Goal: Check status: Check status

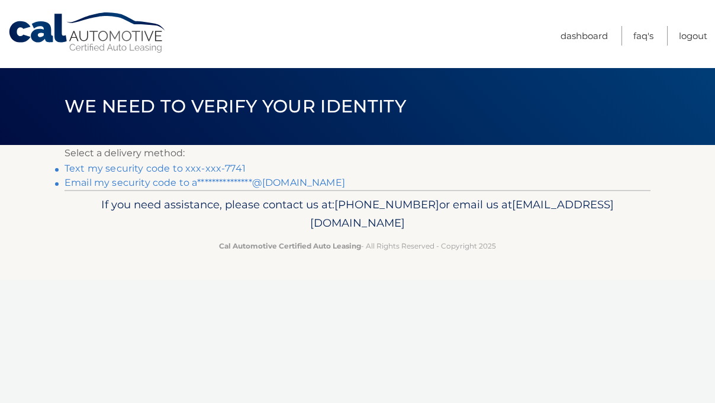
click at [186, 169] on link "Text my security code to xxx-xxx-7741" at bounding box center [155, 168] width 181 height 11
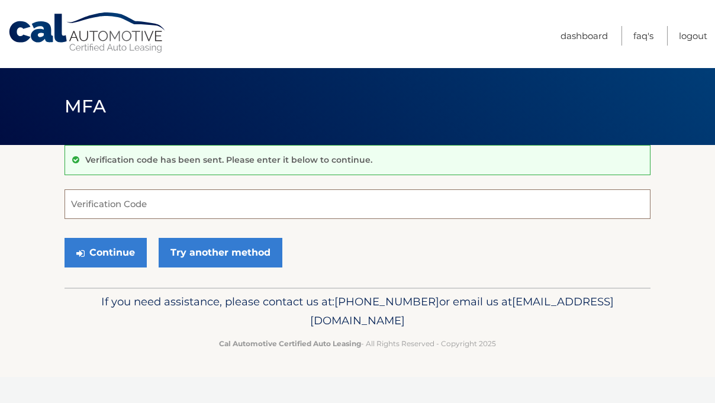
click at [169, 203] on input "Verification Code" at bounding box center [358, 204] width 586 height 30
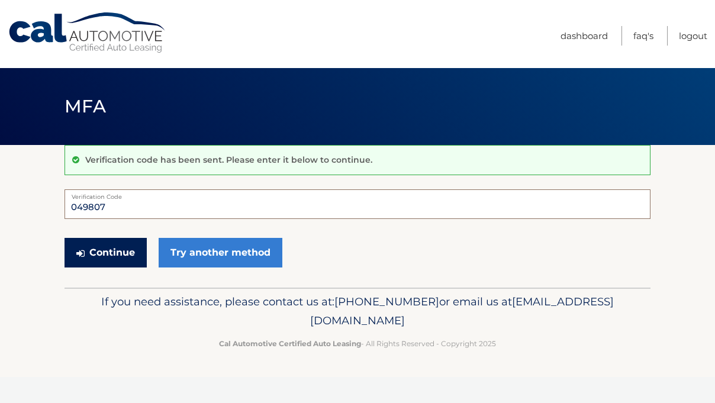
type input "049807"
click at [121, 258] on button "Continue" at bounding box center [106, 253] width 82 height 30
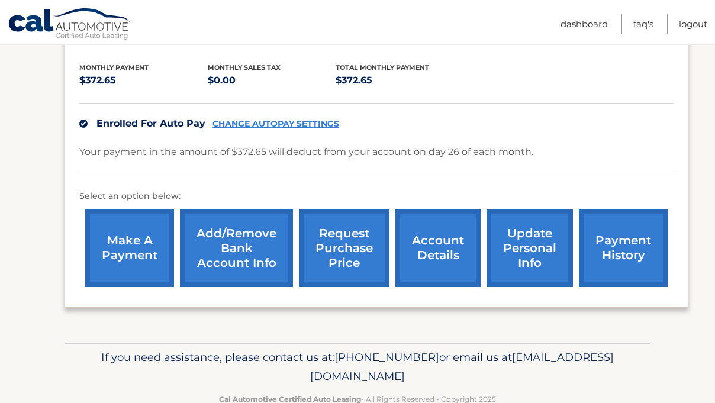
scroll to position [269, 0]
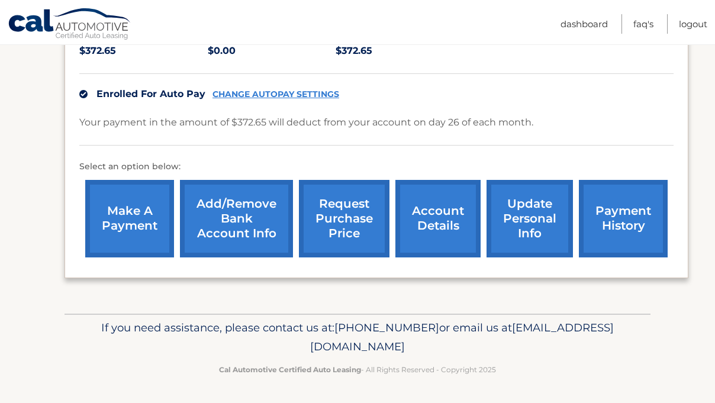
click at [615, 215] on link "payment history" at bounding box center [623, 219] width 89 height 78
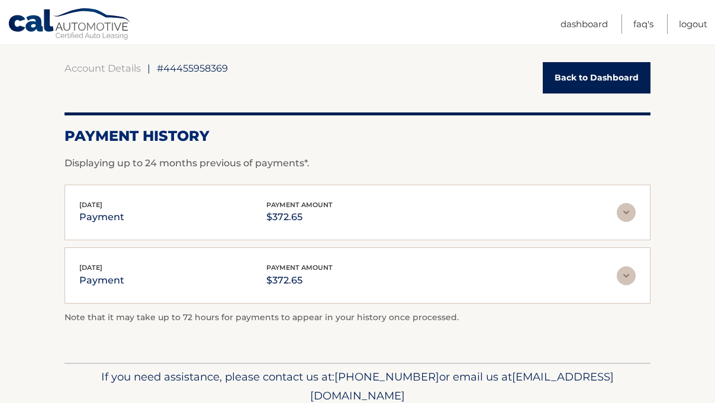
scroll to position [153, 0]
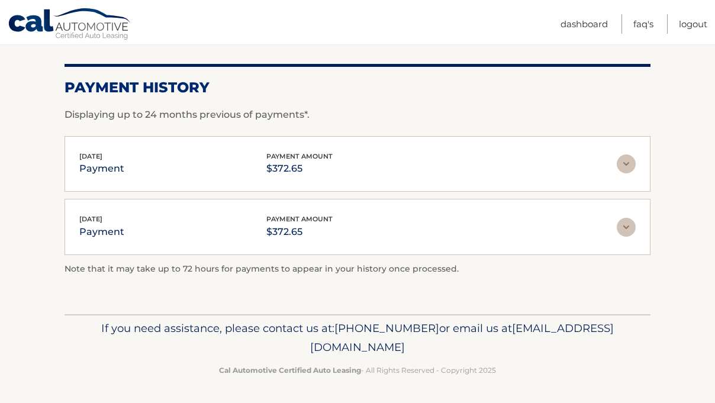
click at [630, 166] on img at bounding box center [626, 164] width 19 height 19
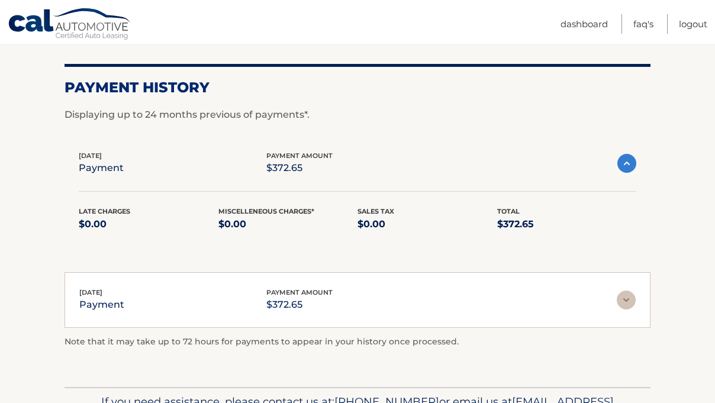
click at [627, 166] on img at bounding box center [626, 163] width 19 height 19
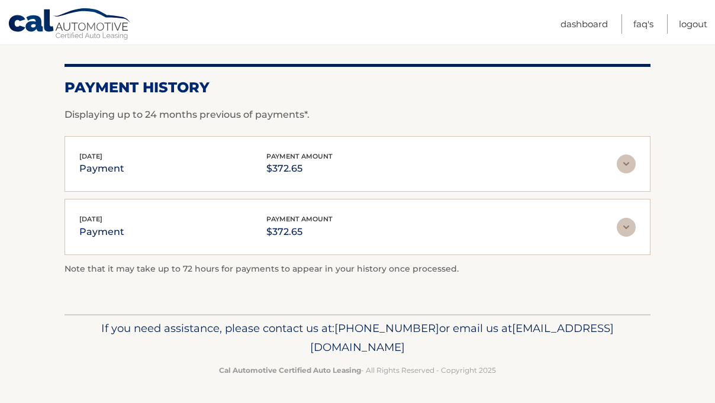
click at [107, 168] on p "payment" at bounding box center [101, 168] width 45 height 17
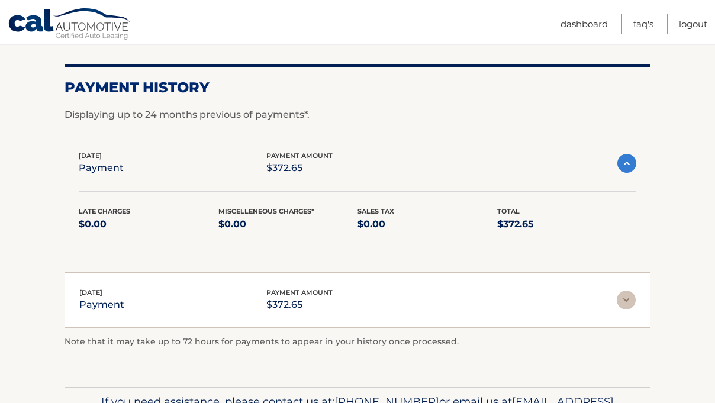
click at [99, 158] on span "Jul 28, 2025" at bounding box center [90, 156] width 23 height 8
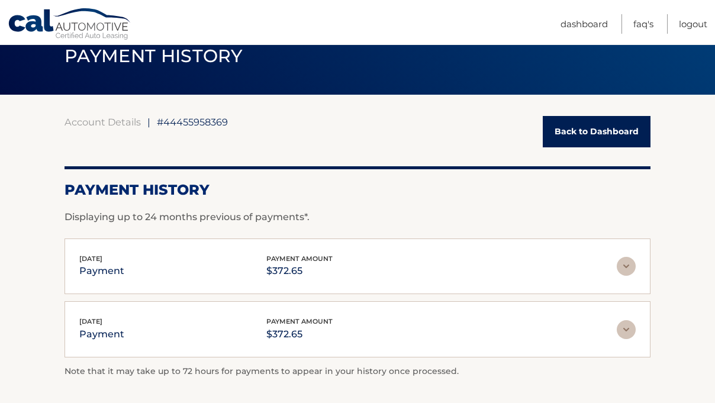
scroll to position [0, 0]
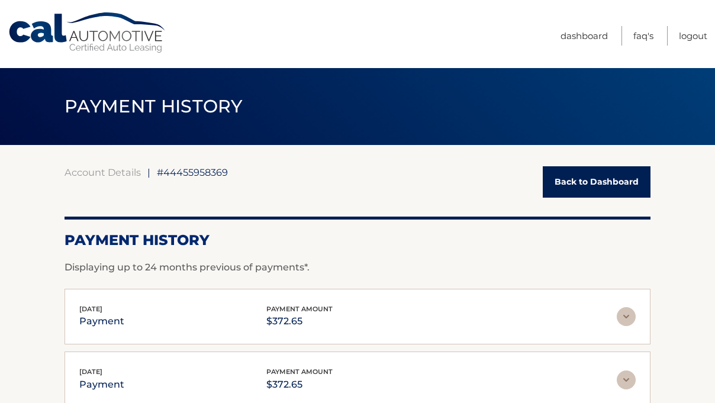
click at [607, 183] on link "Back to Dashboard" at bounding box center [597, 181] width 108 height 31
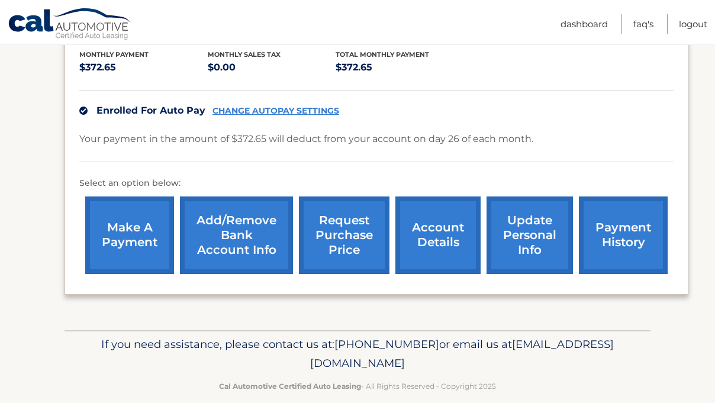
scroll to position [269, 0]
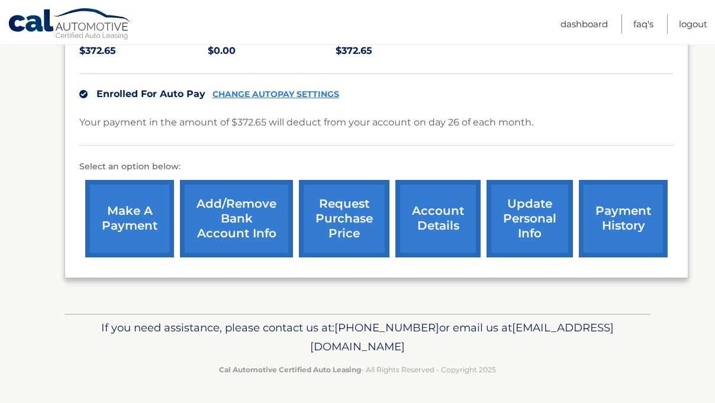
click at [424, 206] on link "account details" at bounding box center [437, 219] width 85 height 78
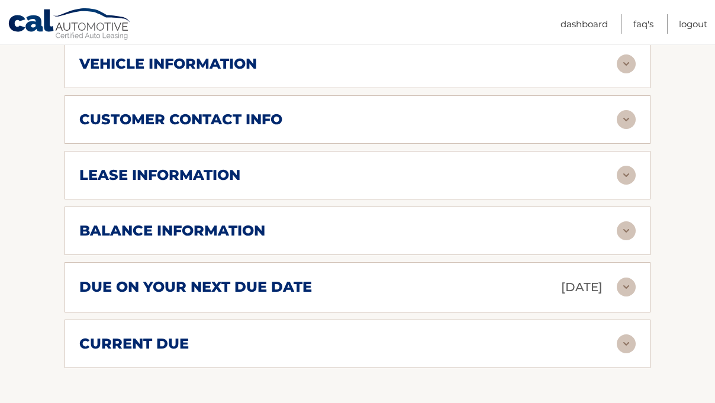
scroll to position [536, 0]
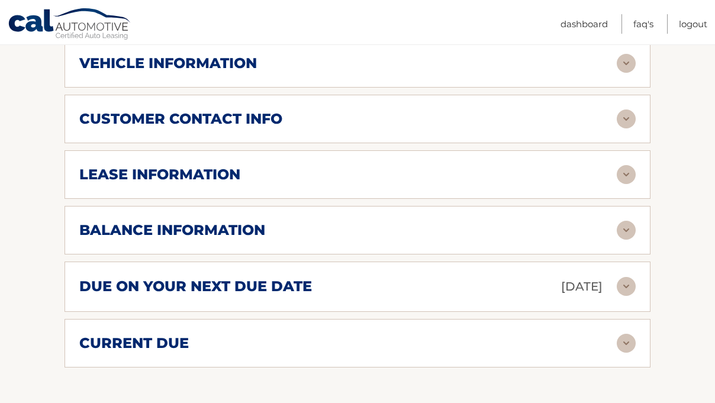
click at [628, 174] on img at bounding box center [626, 174] width 19 height 19
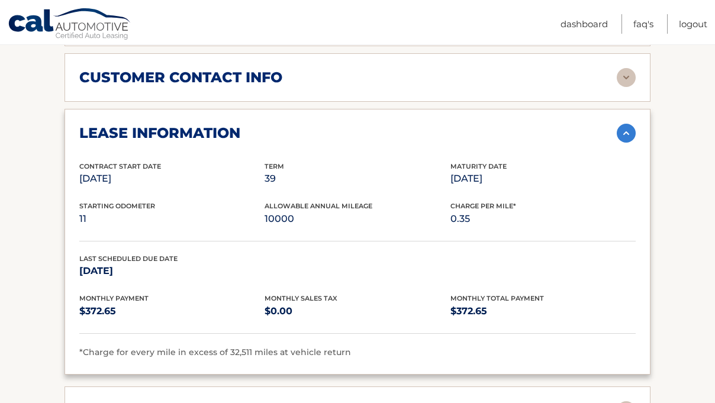
scroll to position [576, 0]
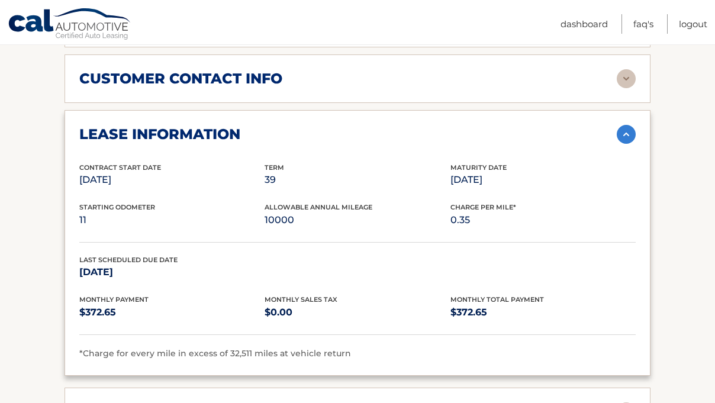
click at [626, 136] on img at bounding box center [626, 134] width 19 height 19
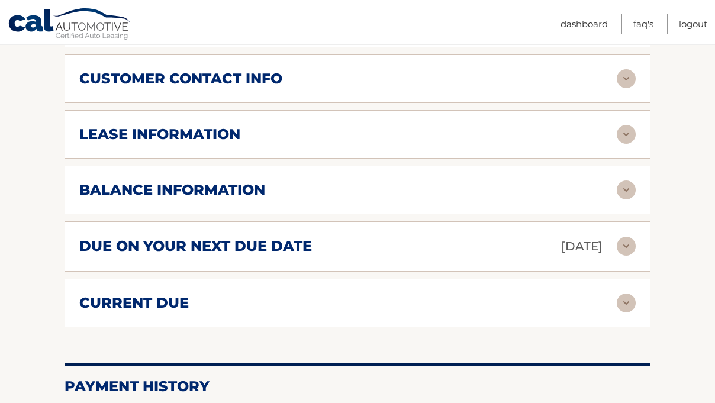
click at [632, 195] on img at bounding box center [626, 190] width 19 height 19
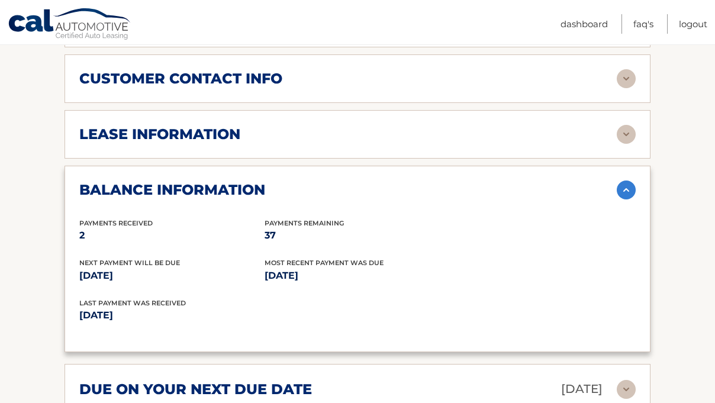
click at [629, 191] on img at bounding box center [626, 190] width 19 height 19
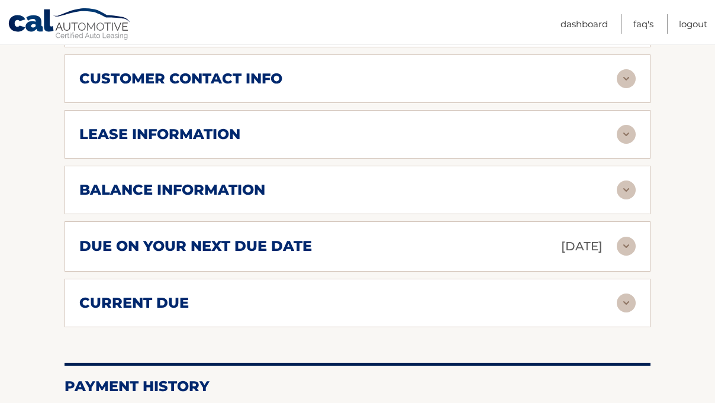
click at [630, 292] on div "current due Late Charges $0.00 Miscelleneous Charges* $0.00 Sales Tax $0.00 pay…" at bounding box center [358, 303] width 586 height 49
click at [630, 304] on img at bounding box center [626, 303] width 19 height 19
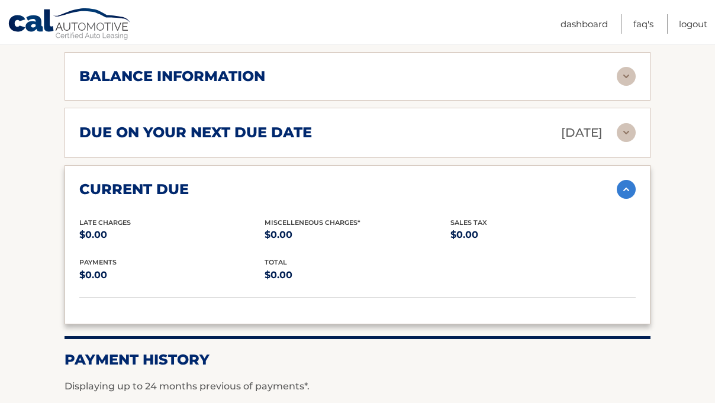
scroll to position [690, 0]
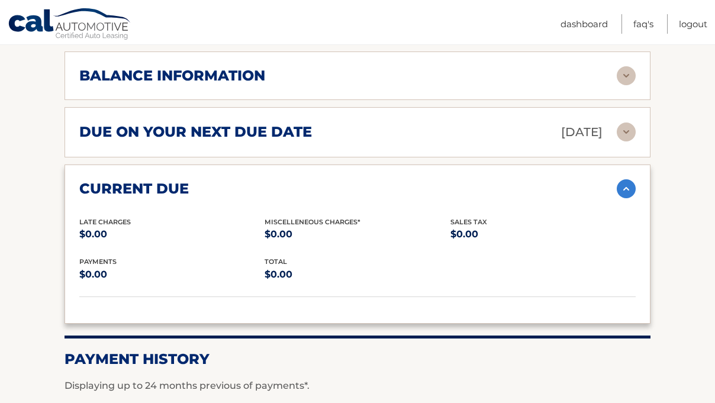
click at [624, 192] on img at bounding box center [626, 188] width 19 height 19
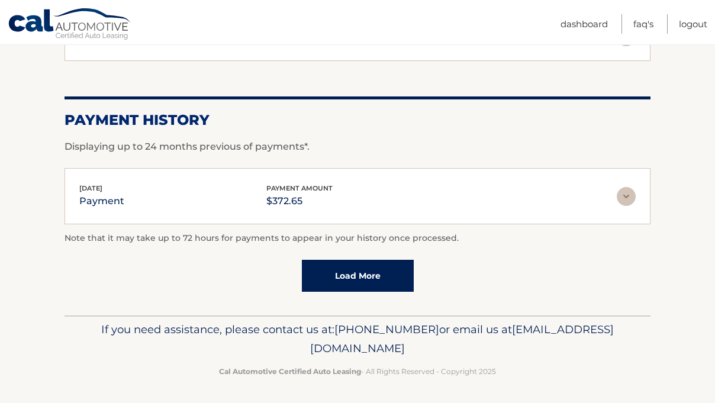
scroll to position [844, 0]
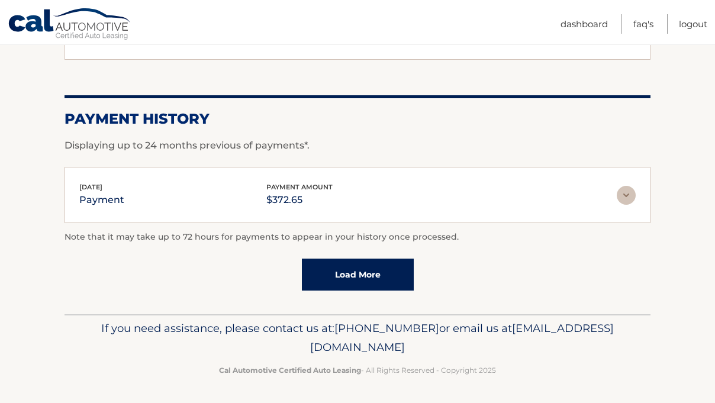
click at [625, 195] on img at bounding box center [626, 195] width 19 height 19
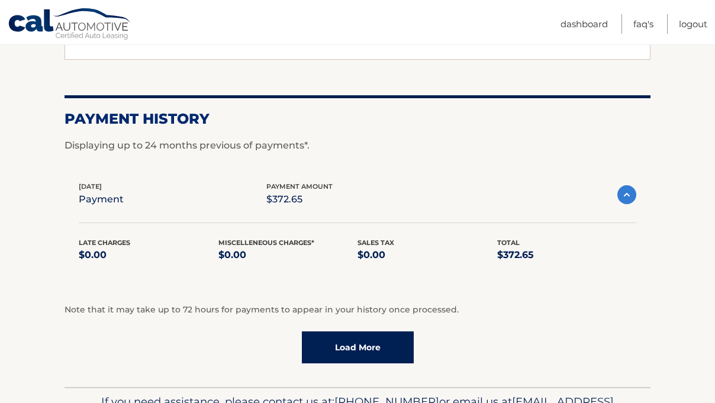
click at [625, 195] on img at bounding box center [626, 194] width 19 height 19
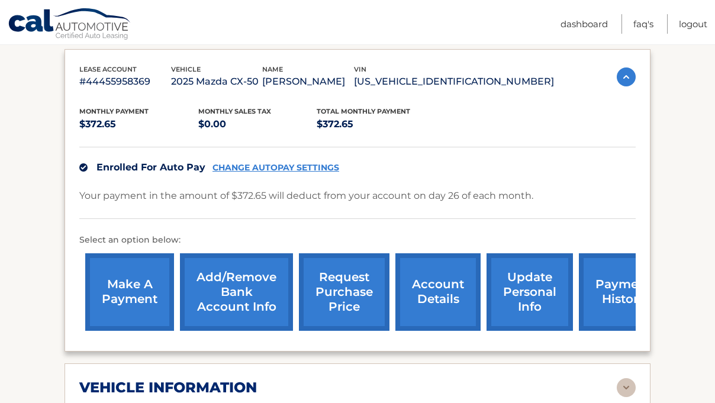
scroll to position [207, 0]
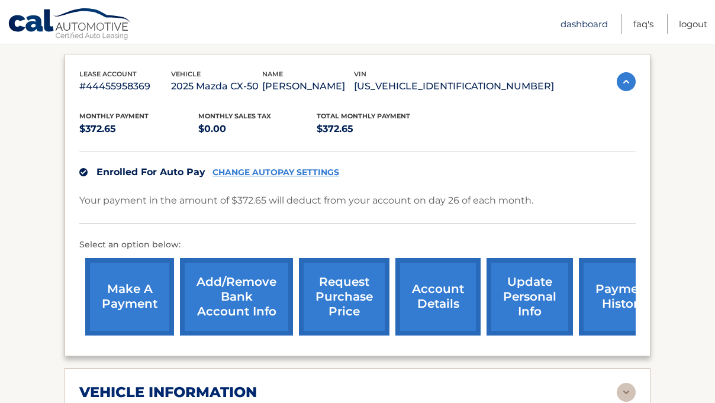
click at [584, 24] on link "Dashboard" at bounding box center [584, 24] width 47 height 20
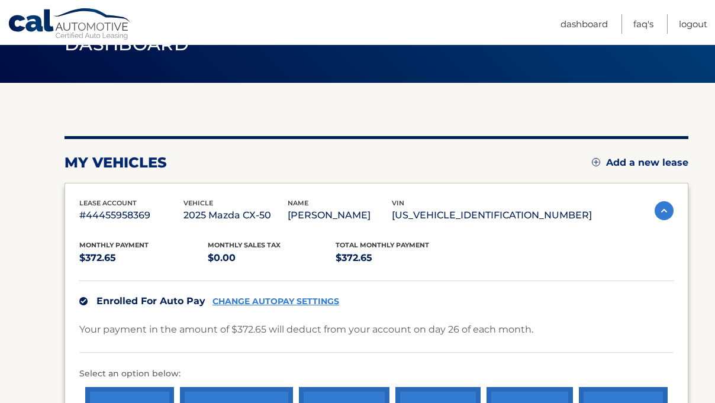
scroll to position [65, 0]
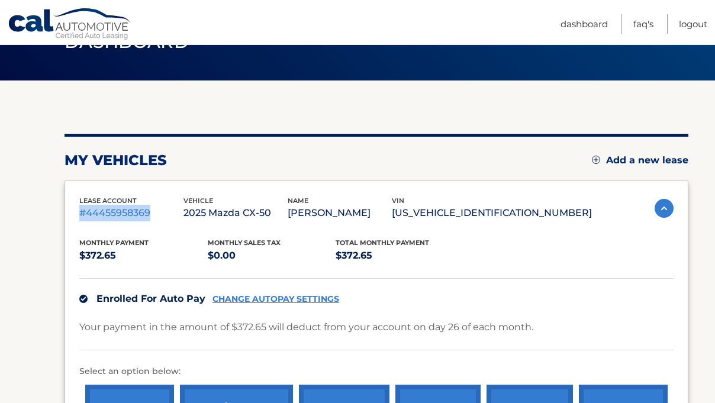
drag, startPoint x: 156, startPoint y: 210, endPoint x: 77, endPoint y: 213, distance: 78.8
click at [77, 213] on div "lease account #44455958369 vehicle 2025 Mazda CX-50 name AUTUMN BREUTZMANN vin …" at bounding box center [377, 332] width 624 height 302
copy p "#44455958369"
